Goal: Information Seeking & Learning: Learn about a topic

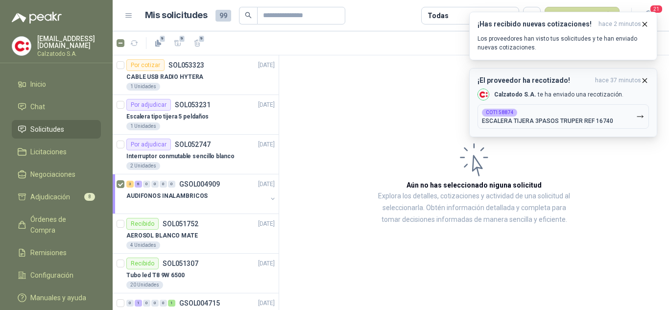
click at [645, 80] on icon "button" at bounding box center [645, 80] width 4 height 4
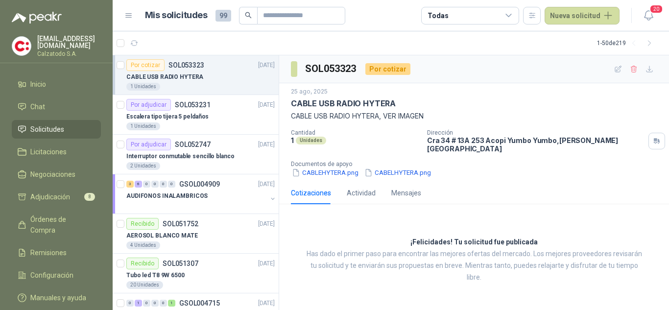
click at [160, 74] on p "CABLE USB RADIO HYTERA" at bounding box center [164, 76] width 77 height 9
click at [167, 115] on p "Escalera tipo tijera 5 peldaños" at bounding box center [167, 116] width 82 height 9
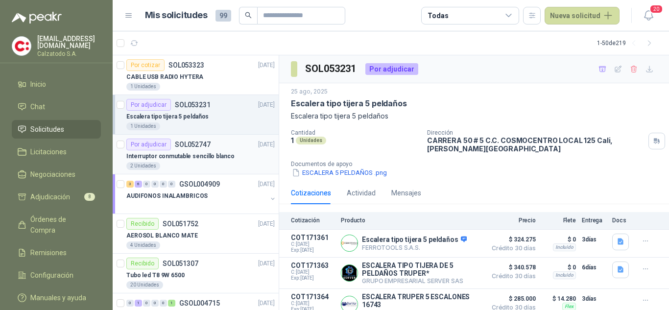
click at [197, 155] on p "Interruptor conmutable sencillo blanco" at bounding box center [180, 156] width 108 height 9
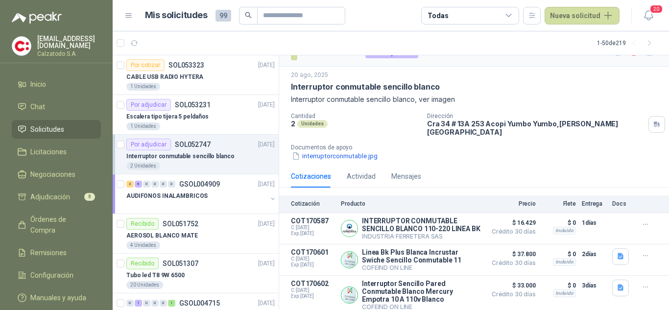
scroll to position [26, 0]
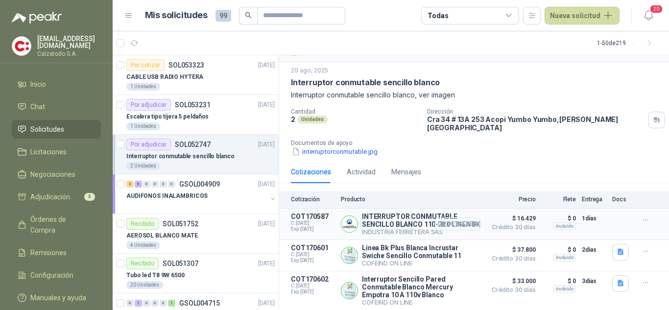
click at [440, 218] on button "Detalles" at bounding box center [458, 223] width 46 height 13
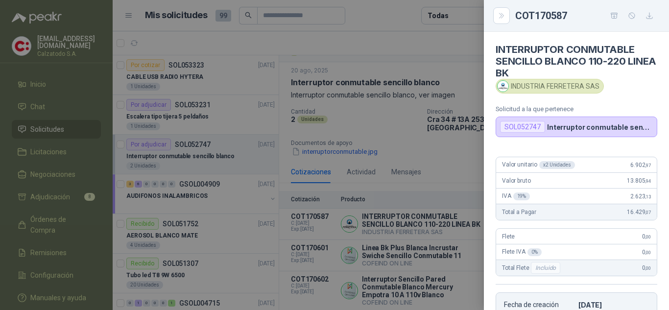
scroll to position [161, 0]
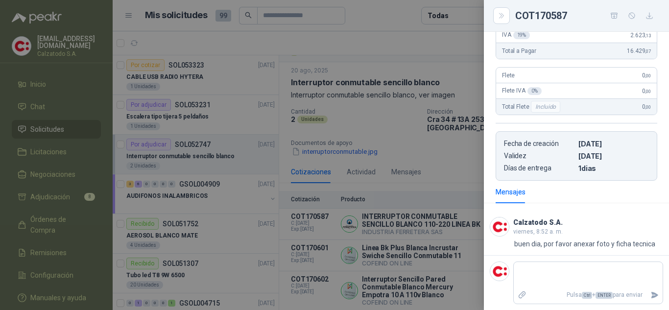
click at [401, 177] on div at bounding box center [334, 155] width 669 height 310
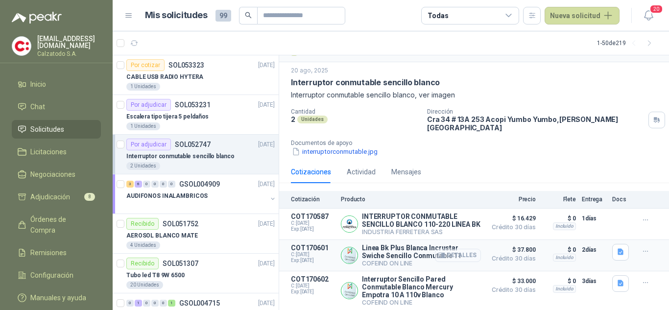
click at [459, 255] on button "Detalles" at bounding box center [458, 255] width 46 height 13
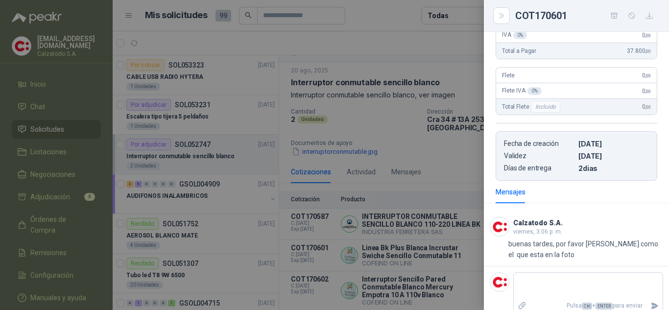
scroll to position [0, 0]
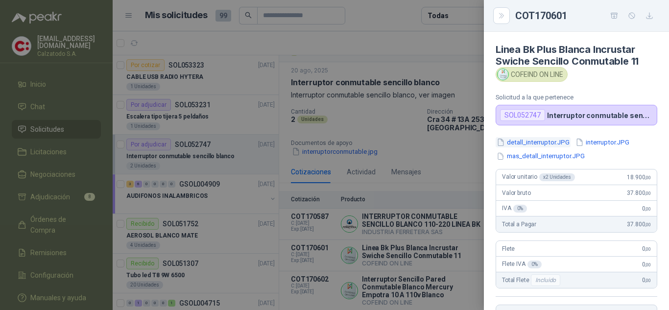
click at [533, 139] on button "detall_interruptor.JPG" at bounding box center [532, 142] width 75 height 10
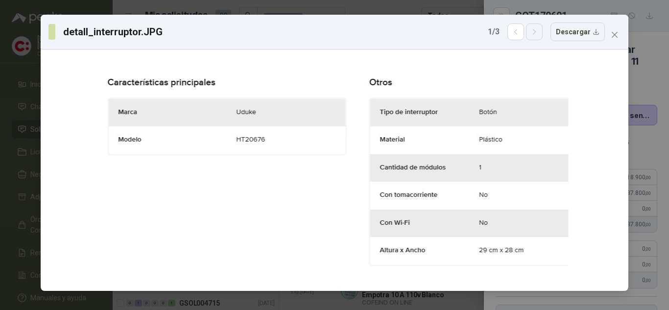
click at [537, 33] on icon "button" at bounding box center [534, 32] width 8 height 8
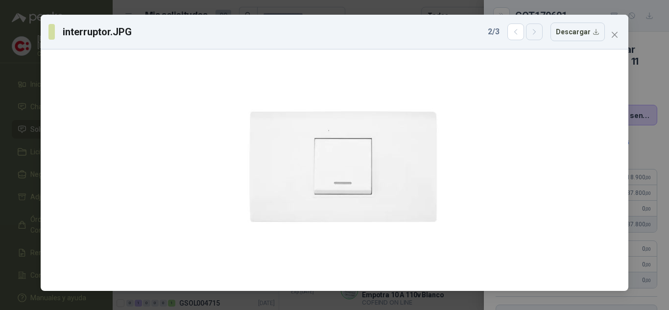
click at [537, 33] on icon "button" at bounding box center [534, 32] width 8 height 8
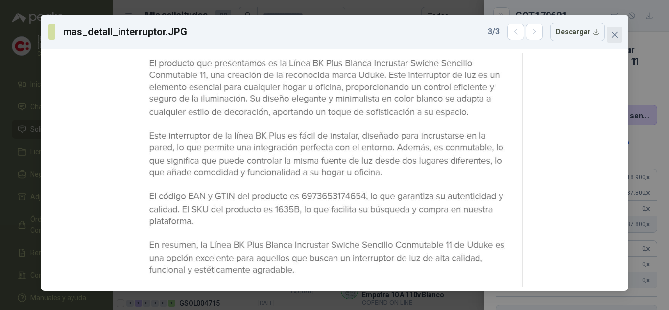
click at [613, 36] on icon "close" at bounding box center [614, 35] width 6 height 6
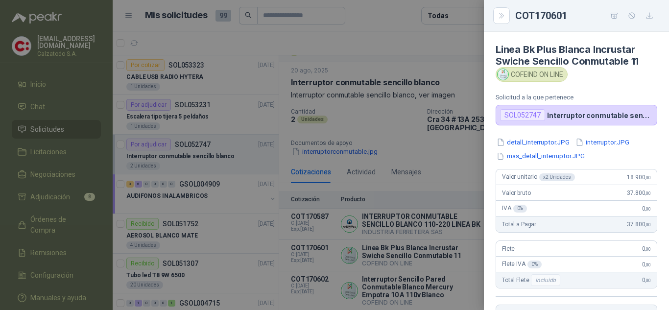
click at [477, 167] on div at bounding box center [334, 155] width 669 height 310
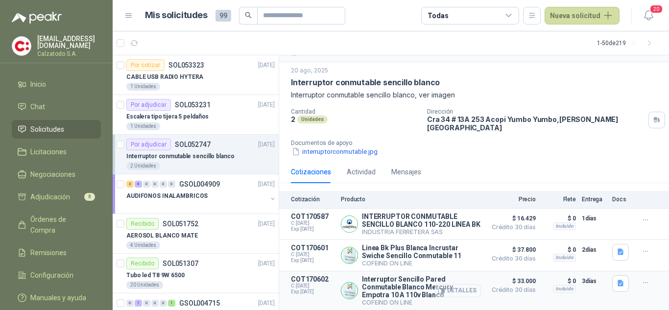
click at [461, 290] on button "Detalles" at bounding box center [458, 290] width 46 height 13
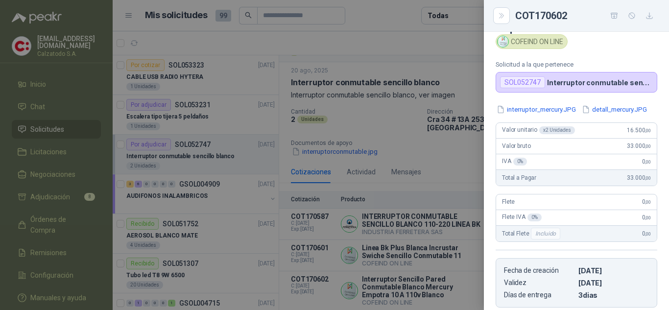
scroll to position [0, 0]
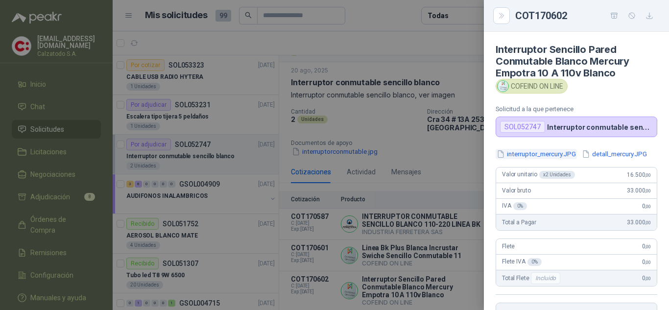
click at [523, 153] on button "interruptor_mercury.JPG" at bounding box center [535, 154] width 81 height 10
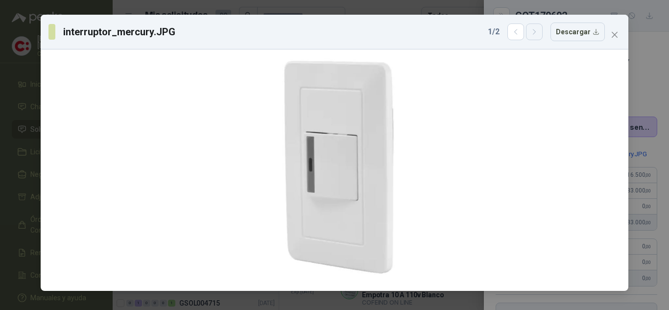
click at [538, 32] on icon "button" at bounding box center [534, 32] width 8 height 8
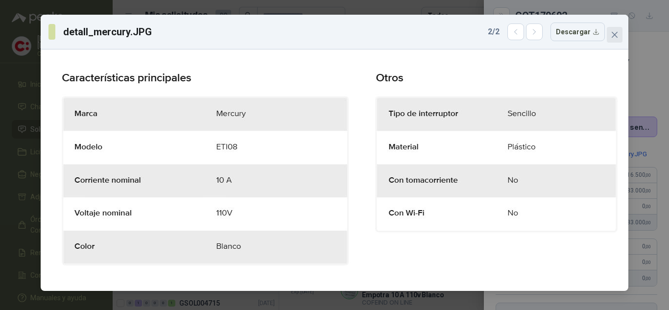
click at [615, 31] on icon "close" at bounding box center [614, 35] width 8 height 8
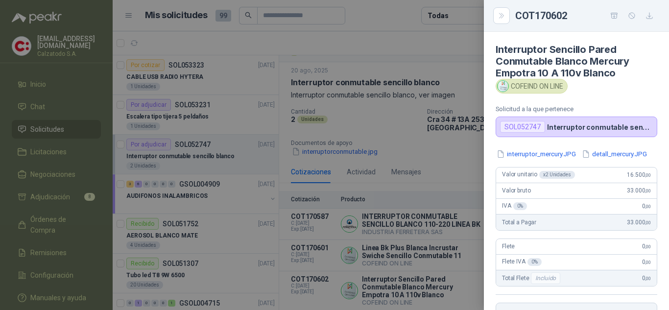
click at [435, 257] on div at bounding box center [334, 155] width 669 height 310
